Goal: Obtain resource: Download file/media

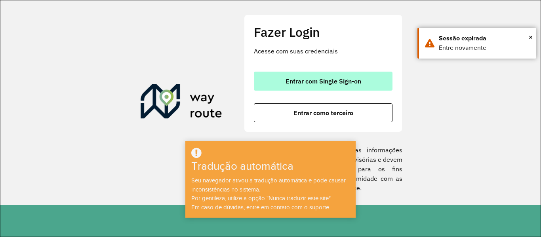
click at [293, 82] on font "Entrar com Single Sign-on" at bounding box center [324, 81] width 76 height 8
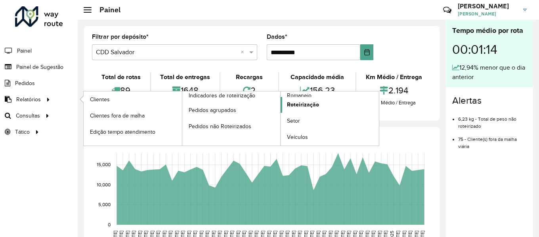
click at [295, 99] on link "Roteirização" at bounding box center [329, 105] width 98 height 16
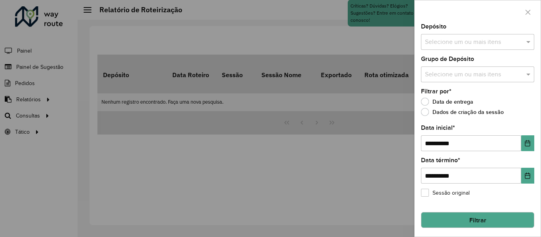
click at [450, 46] on input "text" at bounding box center [473, 43] width 101 height 10
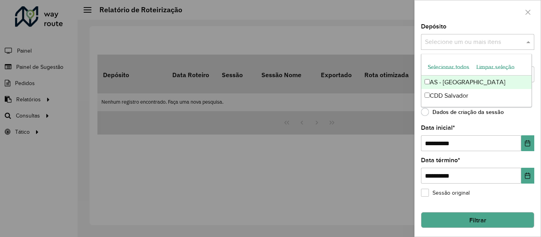
click at [444, 65] on font "Selecionar todos" at bounding box center [449, 67] width 42 height 6
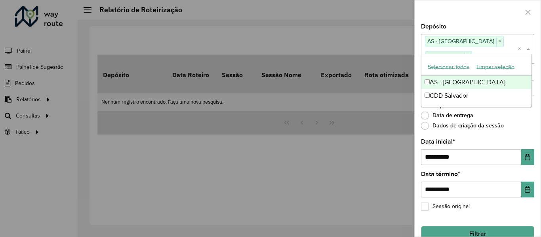
click at [463, 8] on div at bounding box center [478, 11] width 126 height 23
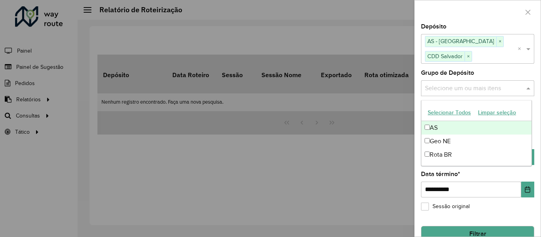
click at [480, 90] on input "text" at bounding box center [473, 89] width 101 height 10
click at [464, 110] on font "Selecionar todos" at bounding box center [449, 113] width 42 height 6
click at [466, 26] on div "Depósito Selecione um ou mais itens AS - SALVADOR × CDD Salvador × ×" at bounding box center [477, 44] width 113 height 40
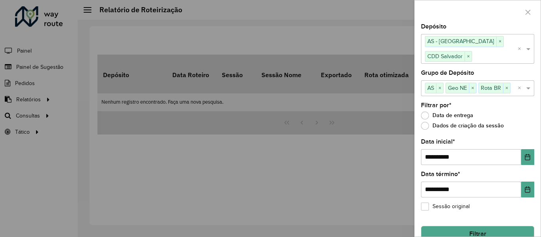
click at [492, 229] on button "Filtrar" at bounding box center [477, 234] width 113 height 16
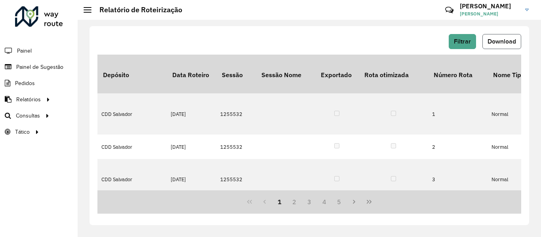
click at [485, 43] on button "Download" at bounding box center [501, 41] width 39 height 15
click at [252, 39] on div "Filtrar Download" at bounding box center [309, 41] width 424 height 15
